Goal: Find specific page/section: Find specific page/section

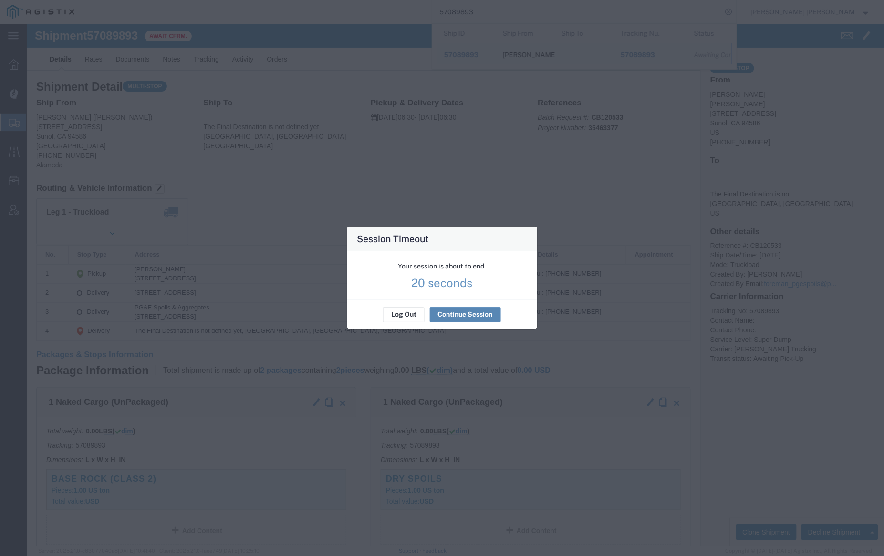
click at [478, 312] on button "Continue Session" at bounding box center [465, 314] width 71 height 15
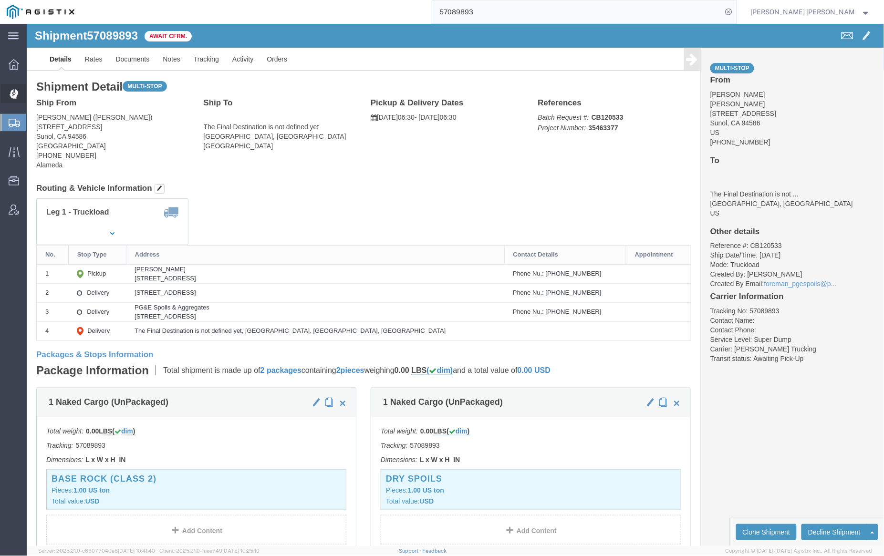
click at [33, 89] on span "Dispatch Manager" at bounding box center [29, 93] width 7 height 19
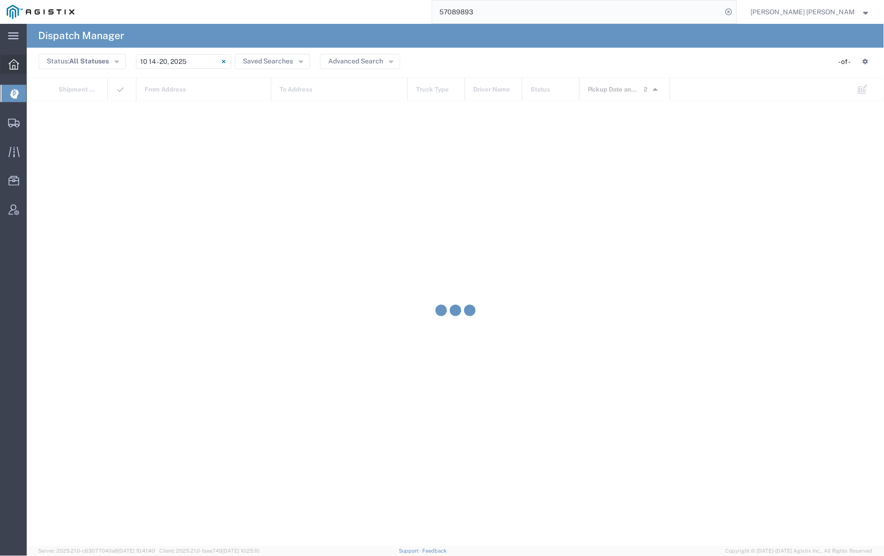
click at [33, 61] on span "Dashboard" at bounding box center [29, 64] width 7 height 19
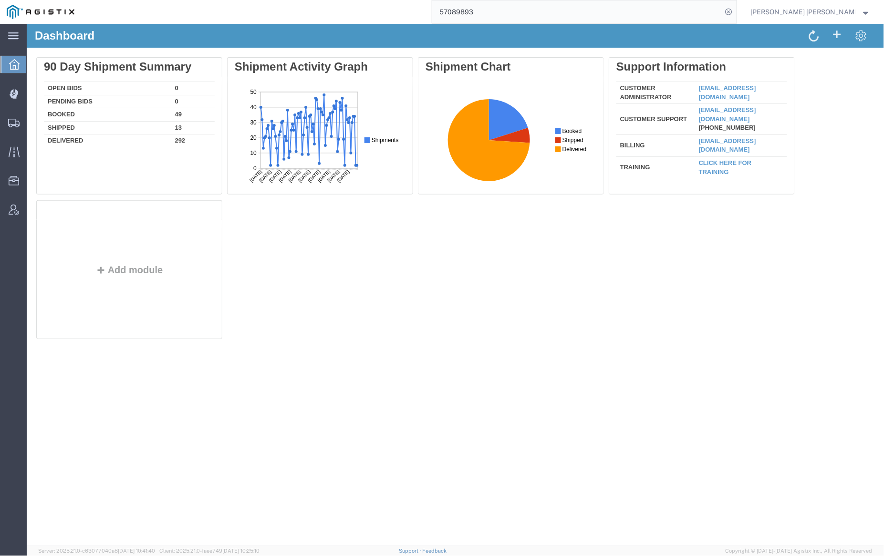
click at [493, 10] on input "57089893" at bounding box center [577, 11] width 290 height 23
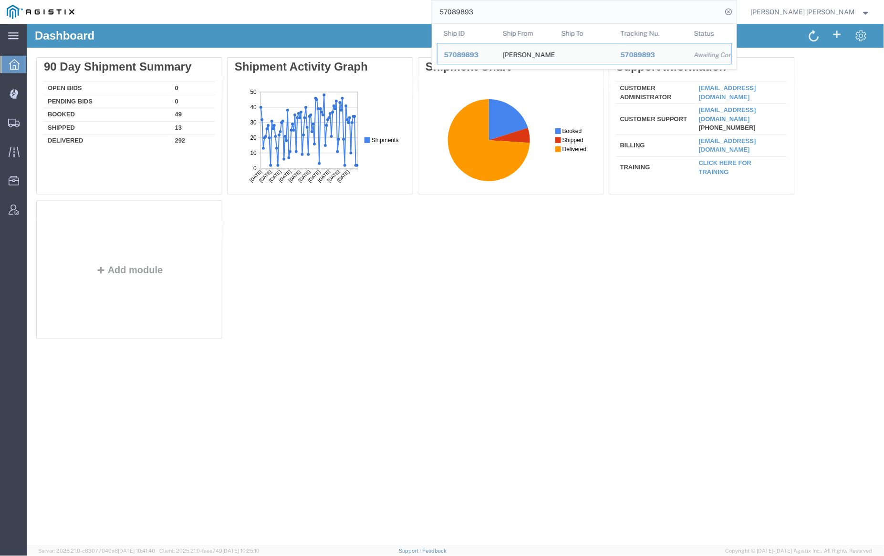
click at [493, 10] on input "57089893" at bounding box center [577, 11] width 290 height 23
paste input "9511"
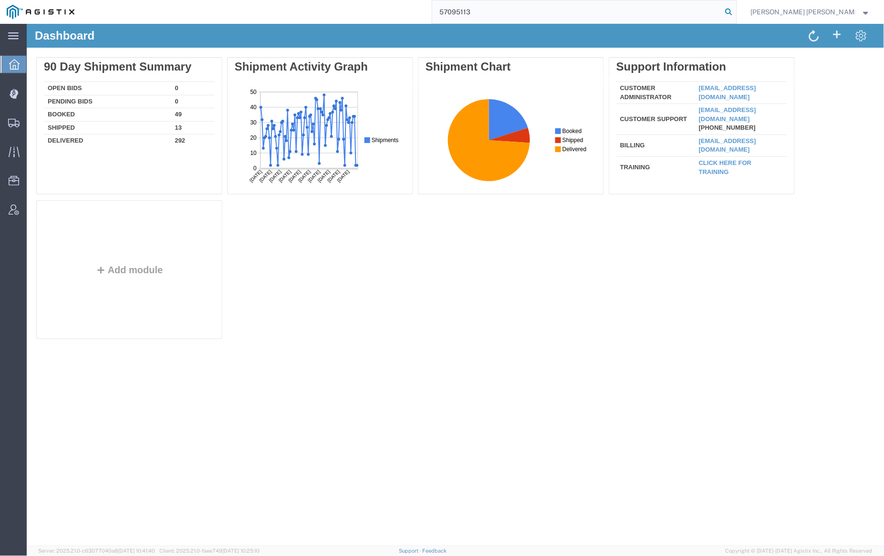
click at [736, 11] on icon at bounding box center [728, 11] width 13 height 13
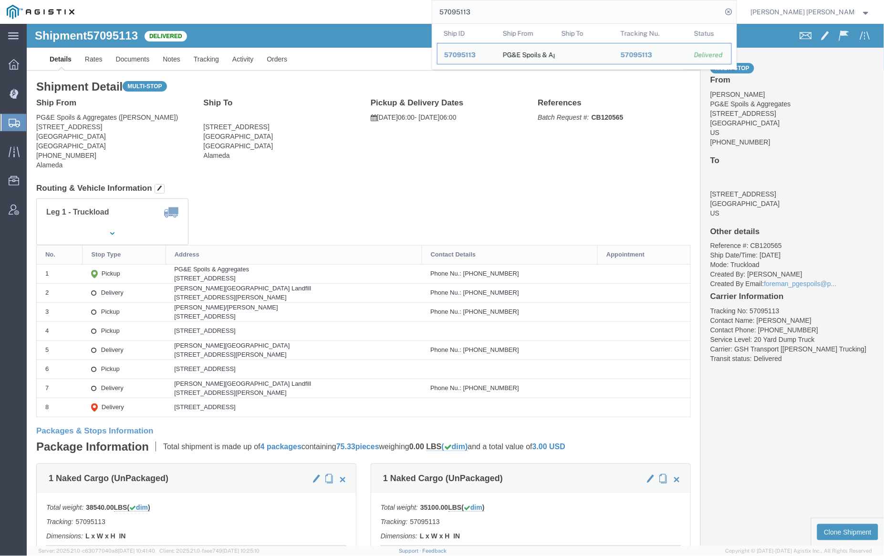
click at [509, 12] on input "57095113" at bounding box center [577, 11] width 290 height 23
paste input "654078"
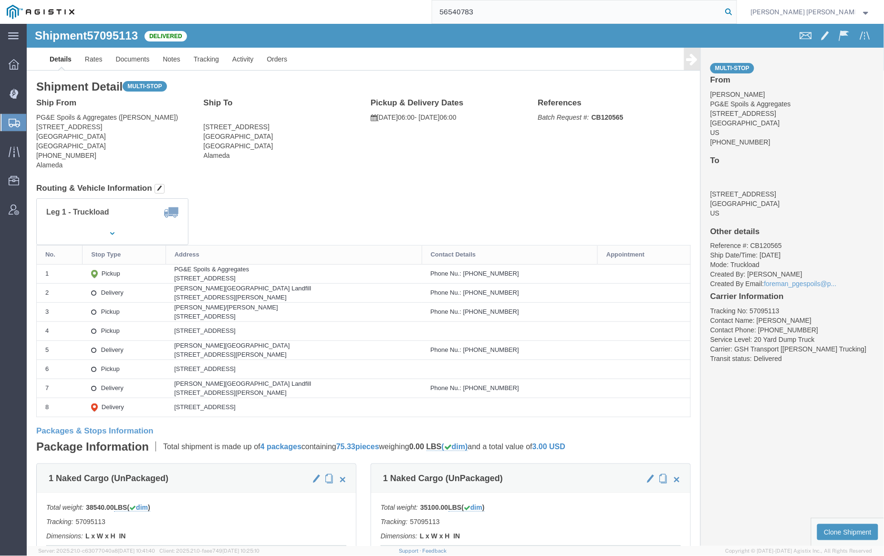
click at [736, 11] on icon at bounding box center [728, 11] width 13 height 13
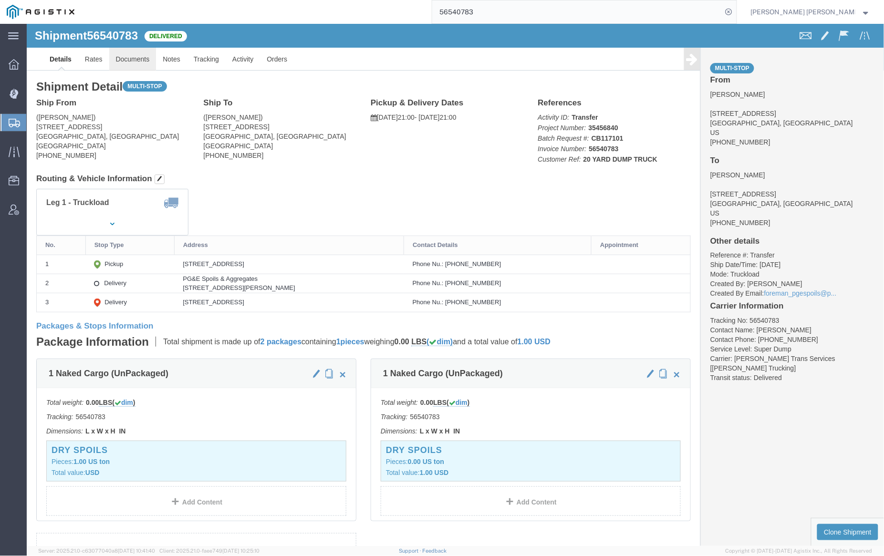
click link "Documents"
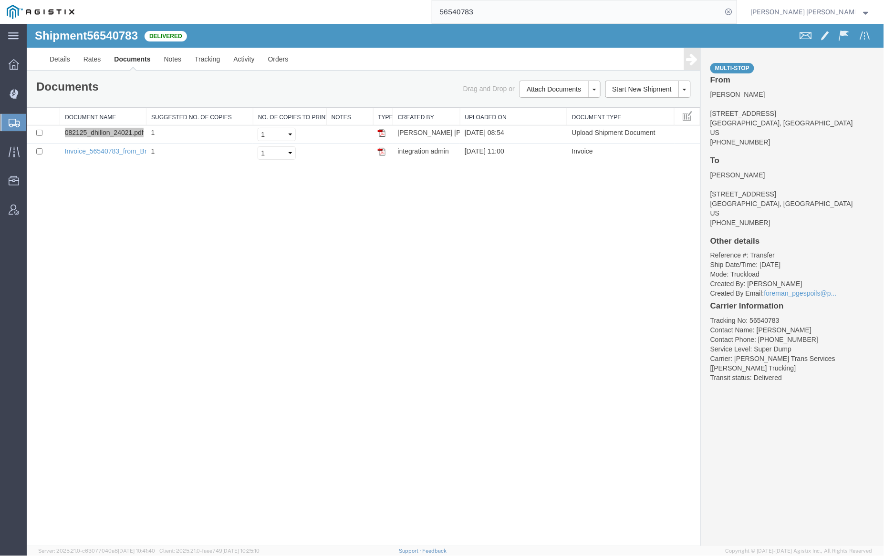
click at [499, 9] on input "56540783" at bounding box center [577, 11] width 290 height 23
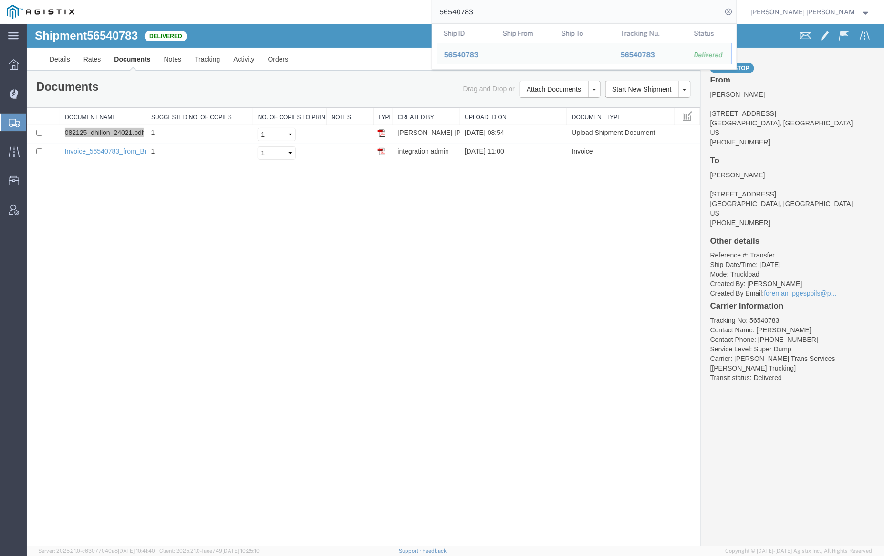
click at [499, 9] on input "56540783" at bounding box center [577, 11] width 290 height 23
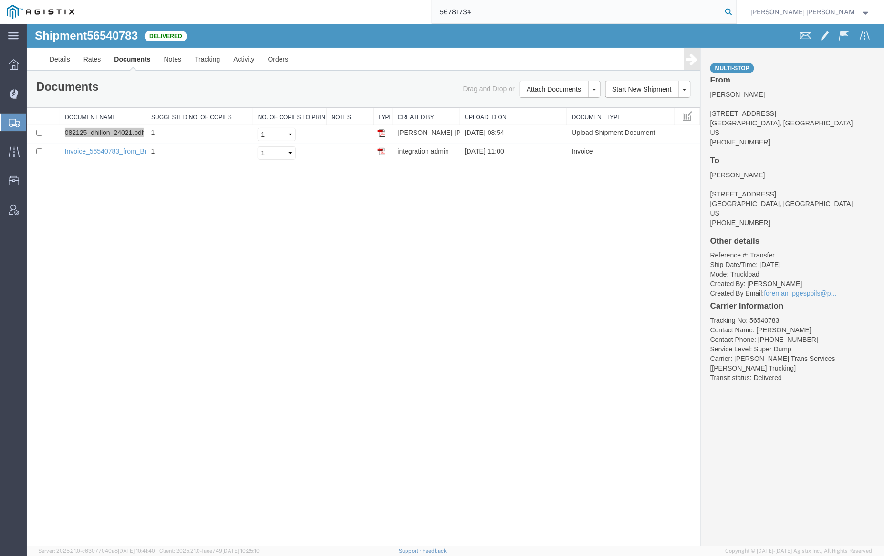
click at [736, 12] on icon at bounding box center [728, 11] width 13 height 13
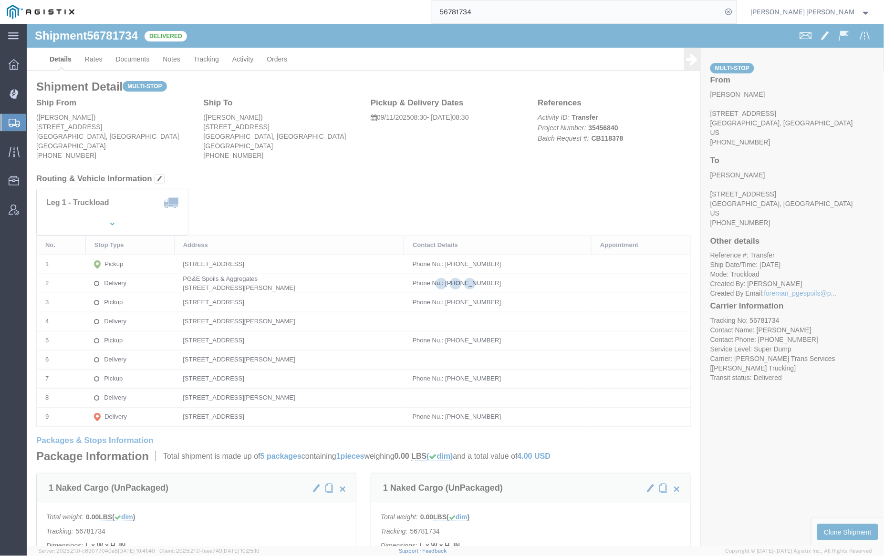
click at [139, 57] on div at bounding box center [455, 285] width 857 height 522
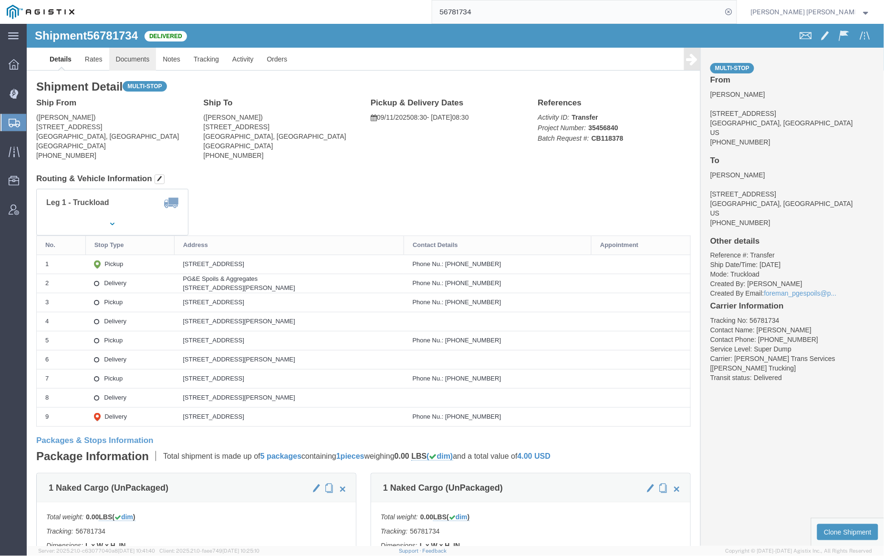
click link "Documents"
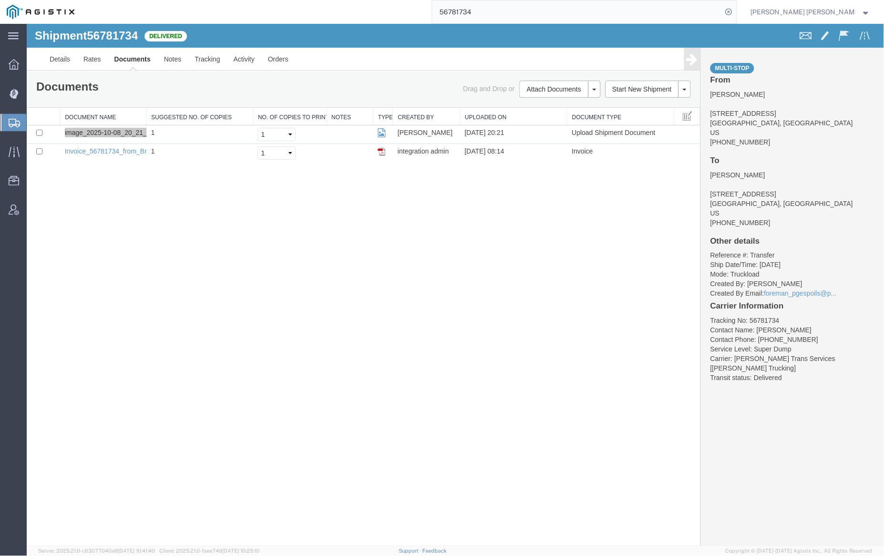
click at [497, 11] on input "56781734" at bounding box center [577, 11] width 290 height 23
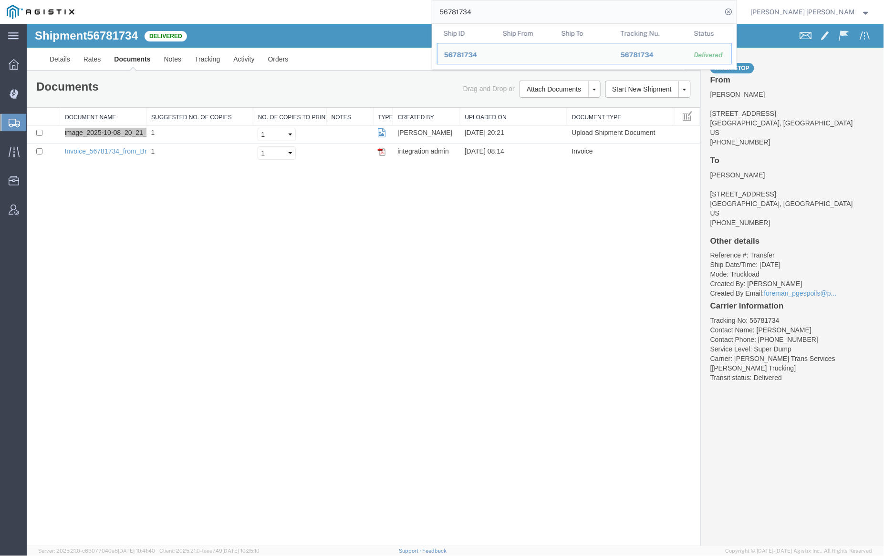
click at [497, 11] on input "56781734" at bounding box center [577, 11] width 290 height 23
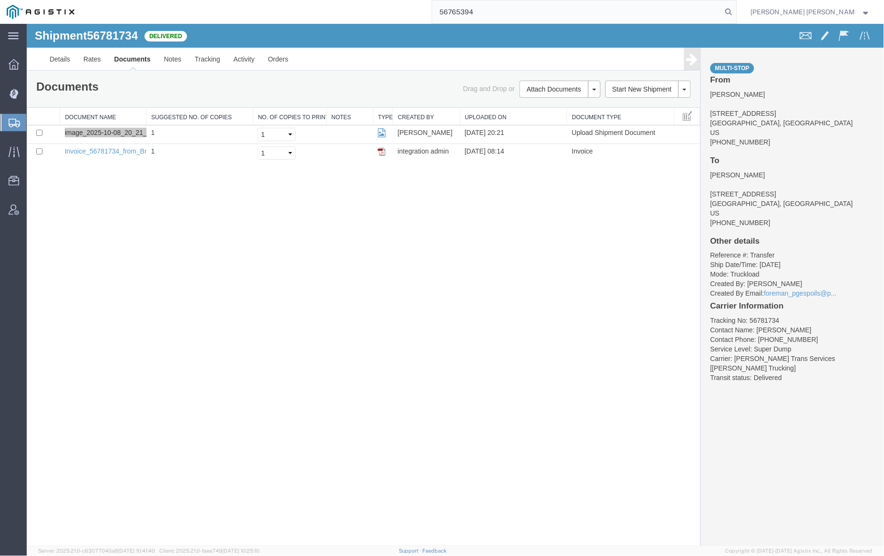
click at [509, 11] on input "56765394" at bounding box center [577, 11] width 290 height 23
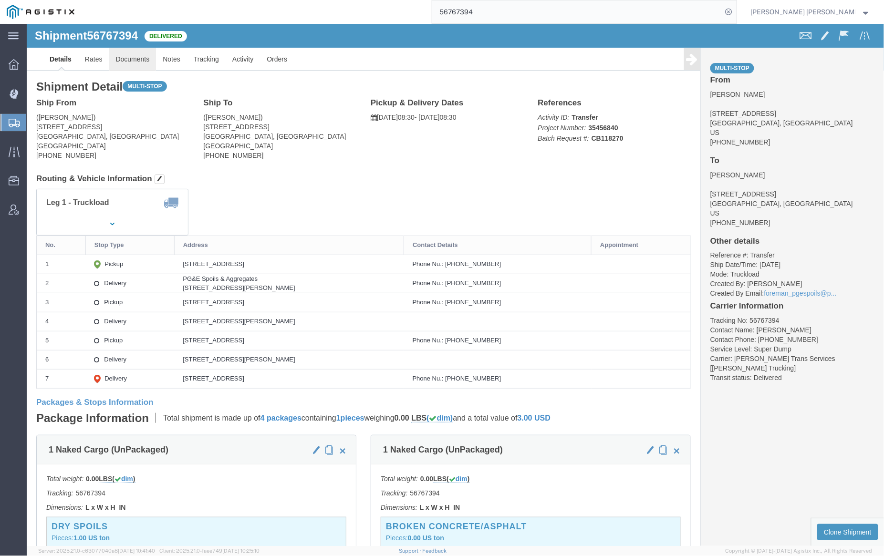
click link "Documents"
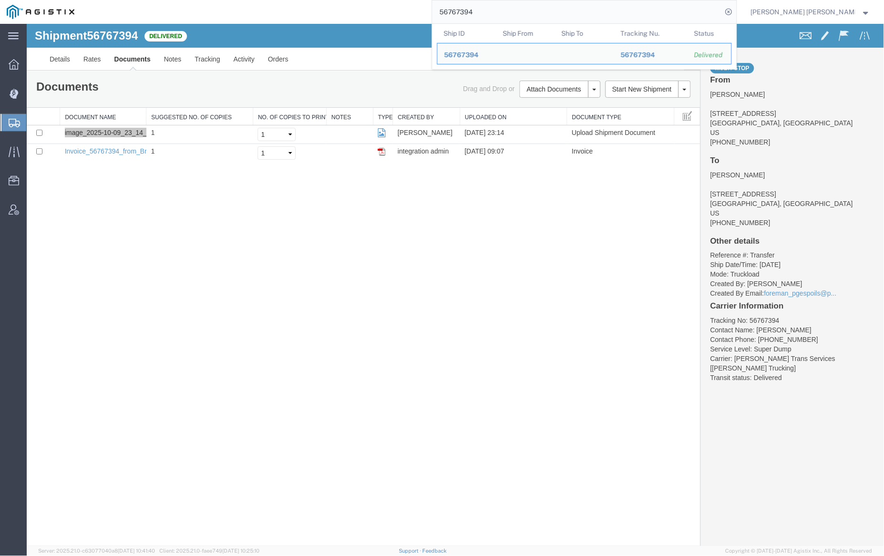
drag, startPoint x: 496, startPoint y: 10, endPoint x: 585, endPoint y: 21, distance: 89.5
click at [586, 22] on input "56767394" at bounding box center [577, 11] width 290 height 23
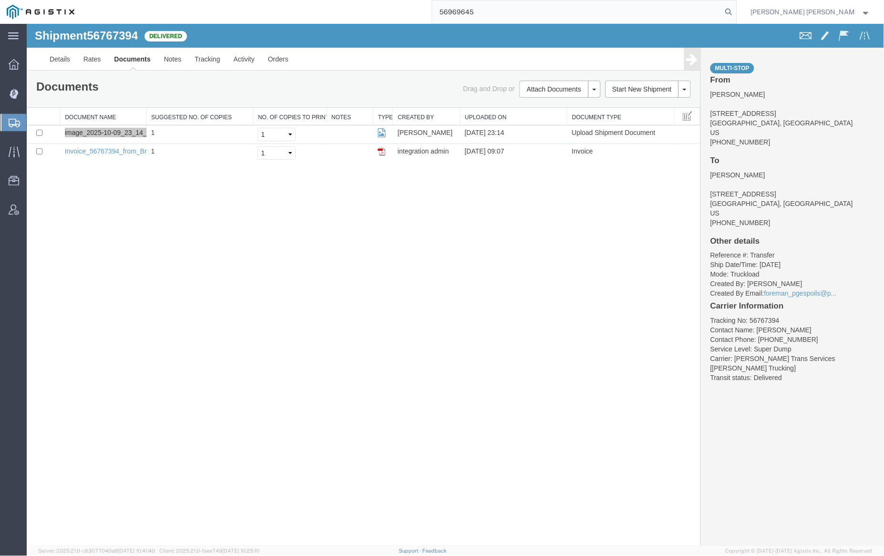
type input "56969645"
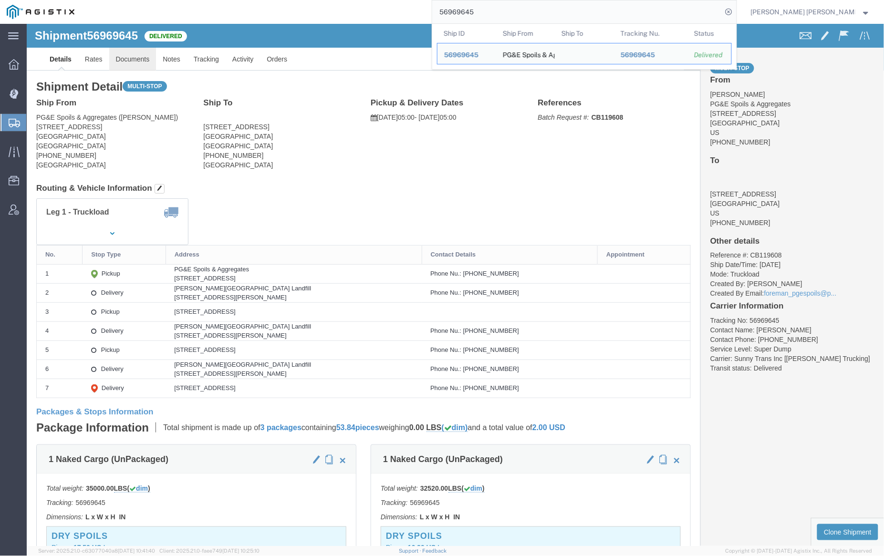
click link "Documents"
